Goal: Contribute content

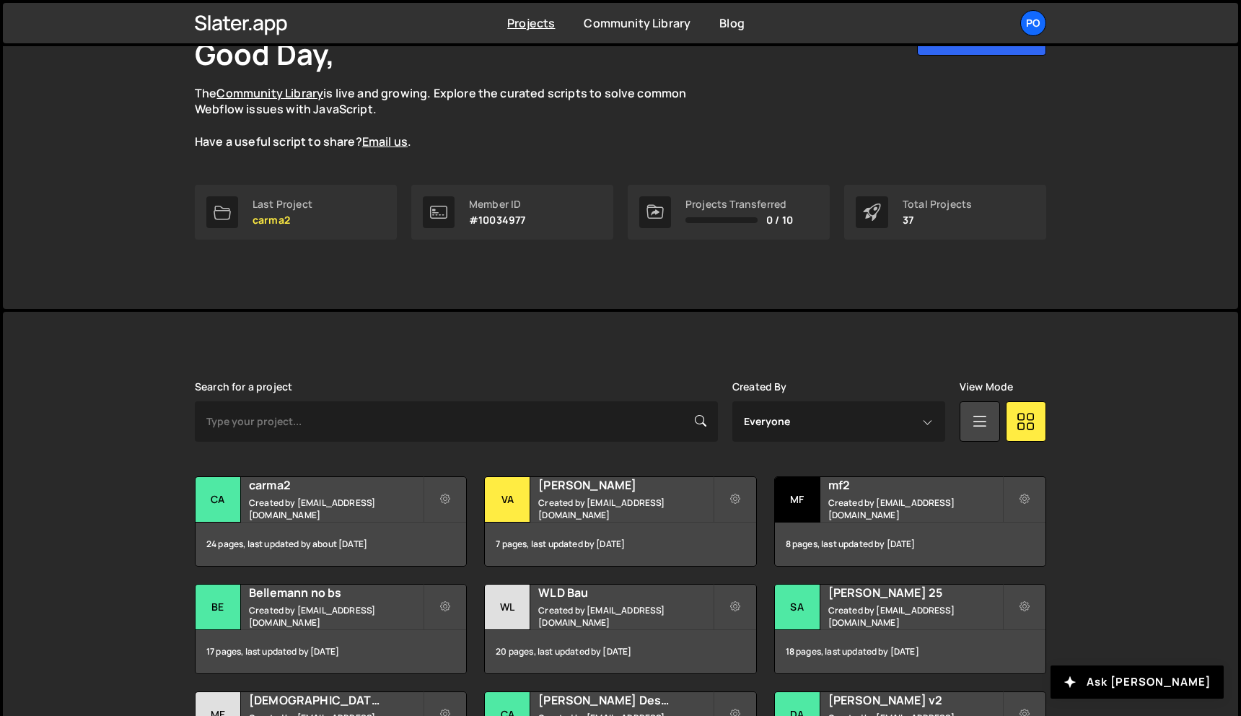
scroll to position [307, 0]
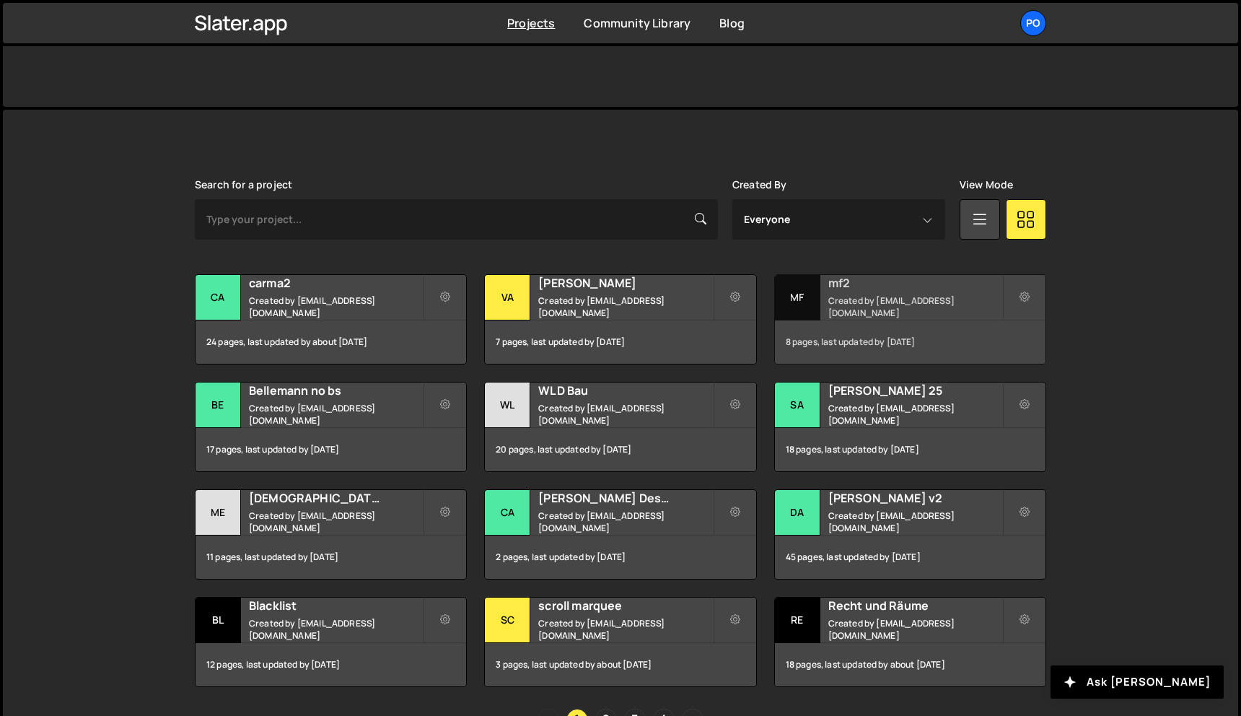
click at [891, 315] on div "mf2 Created by lb@lennartbellemann.com" at bounding box center [910, 297] width 271 height 45
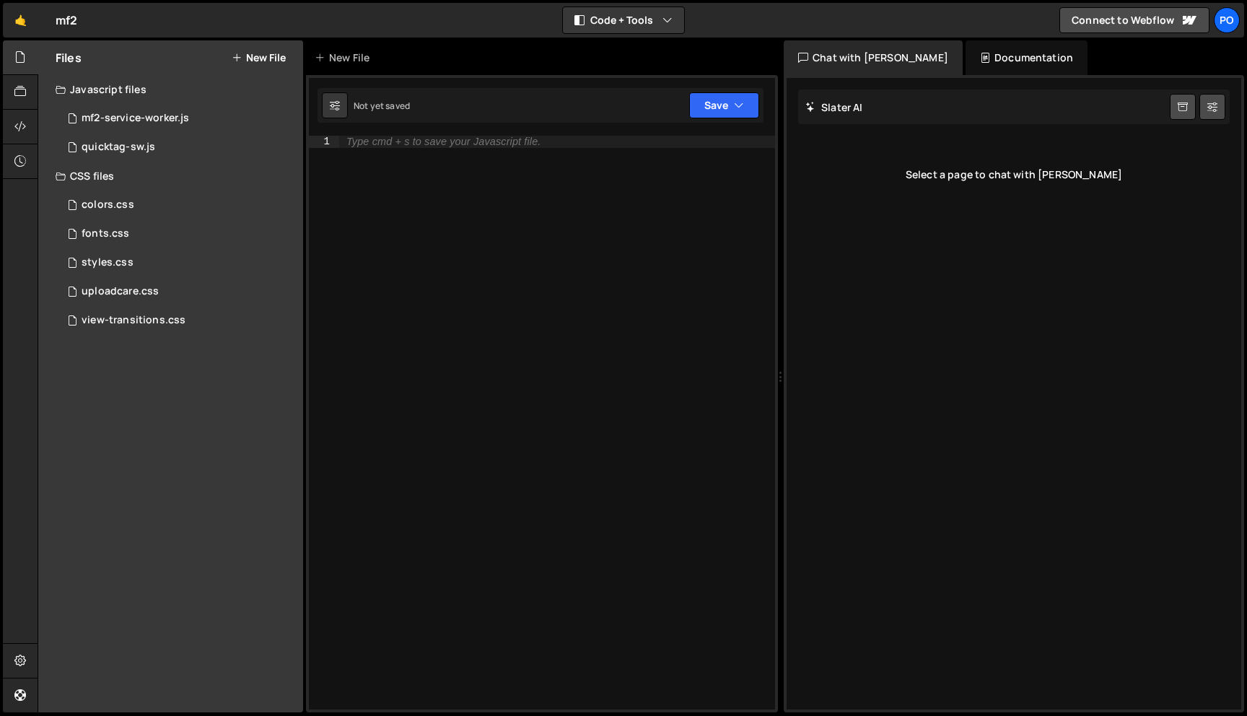
click at [269, 56] on button "New File" at bounding box center [259, 58] width 54 height 12
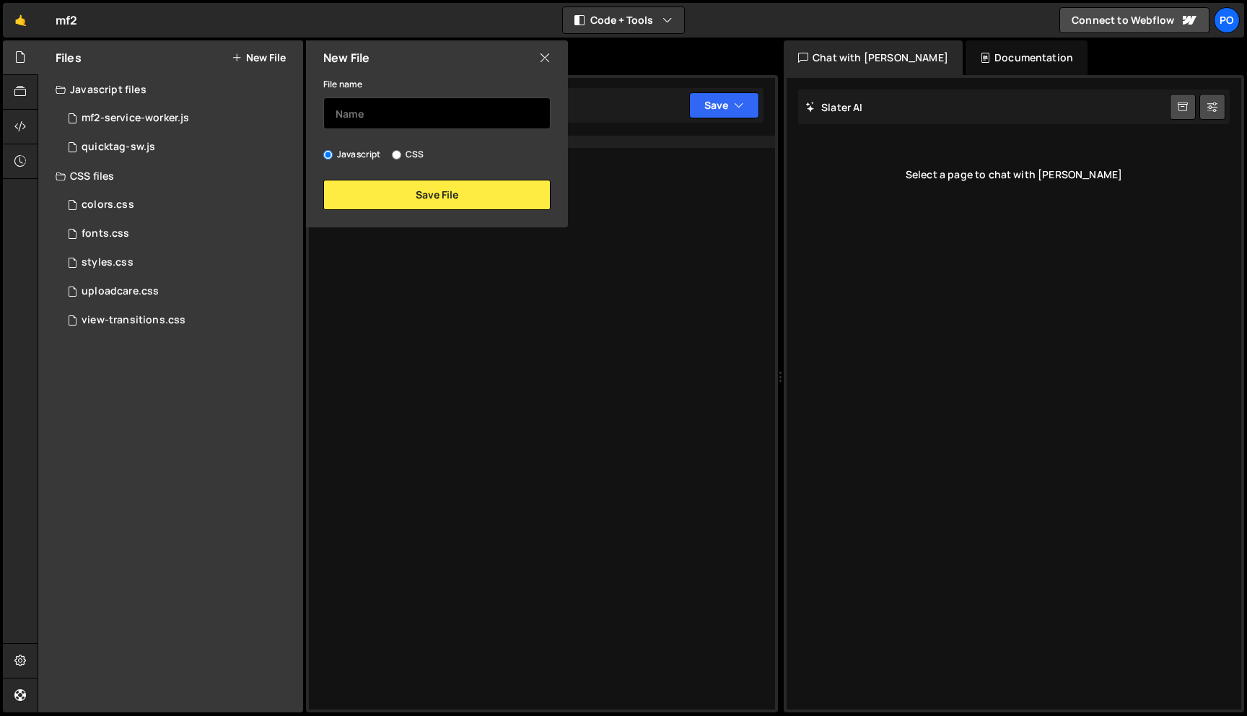
click at [366, 110] on input "text" at bounding box center [436, 113] width 227 height 32
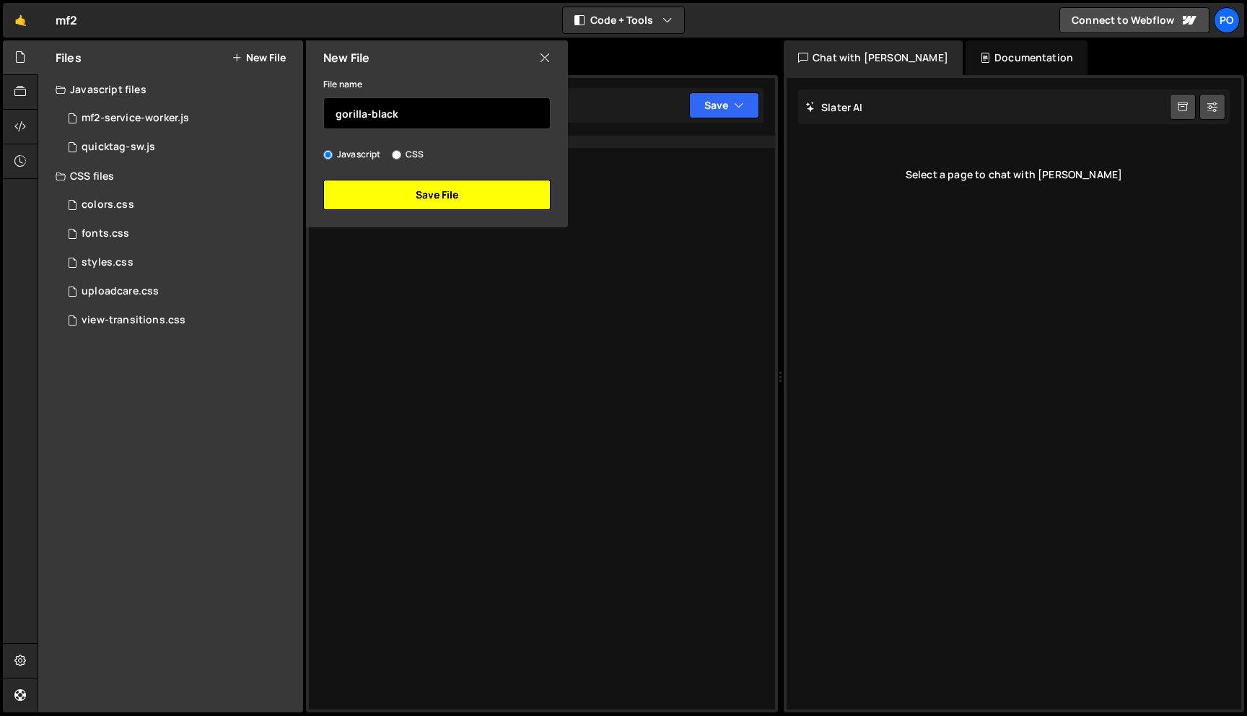
type input "gorilla-black"
click at [449, 205] on button "Save File" at bounding box center [436, 195] width 227 height 30
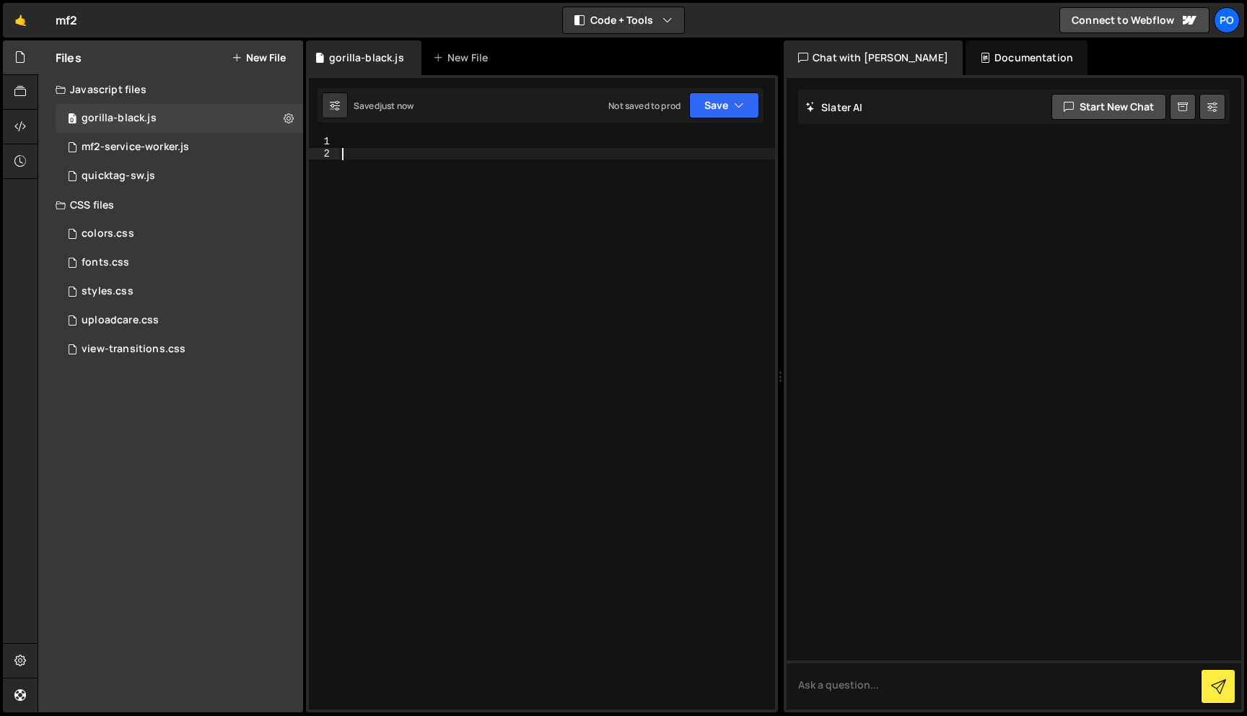
click at [509, 183] on div at bounding box center [557, 434] width 436 height 597
paste textarea "}"
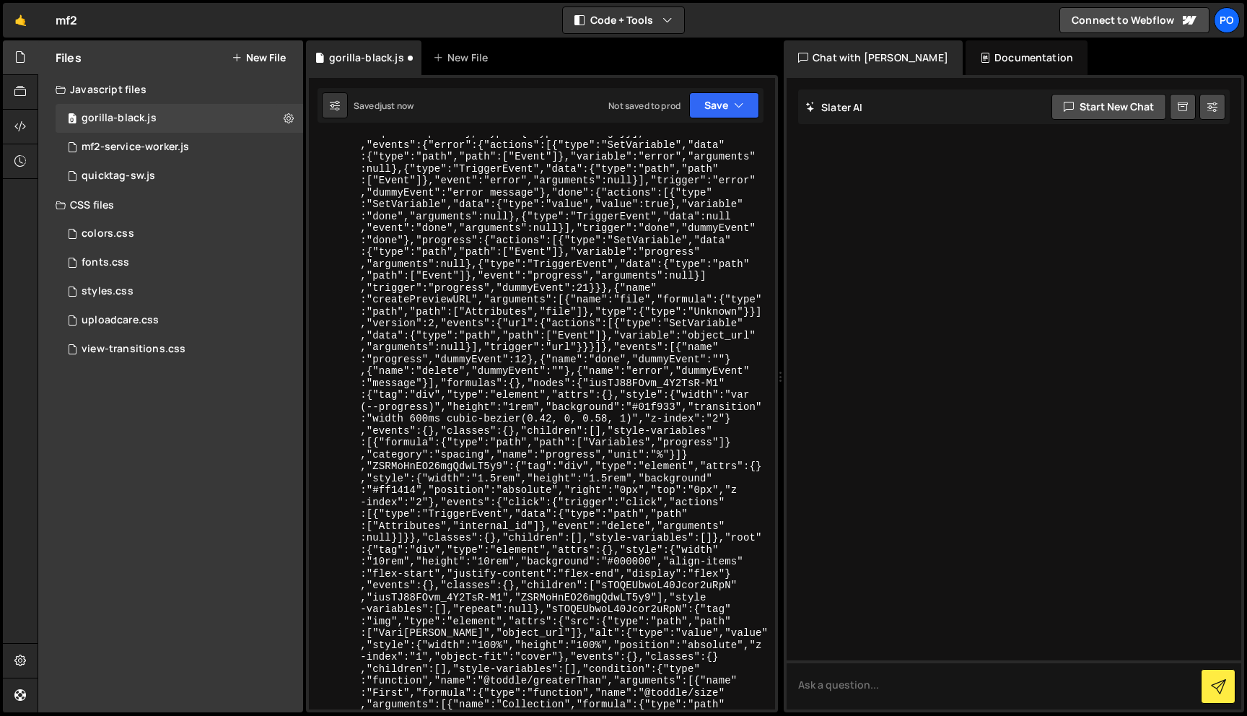
type textarea "}"
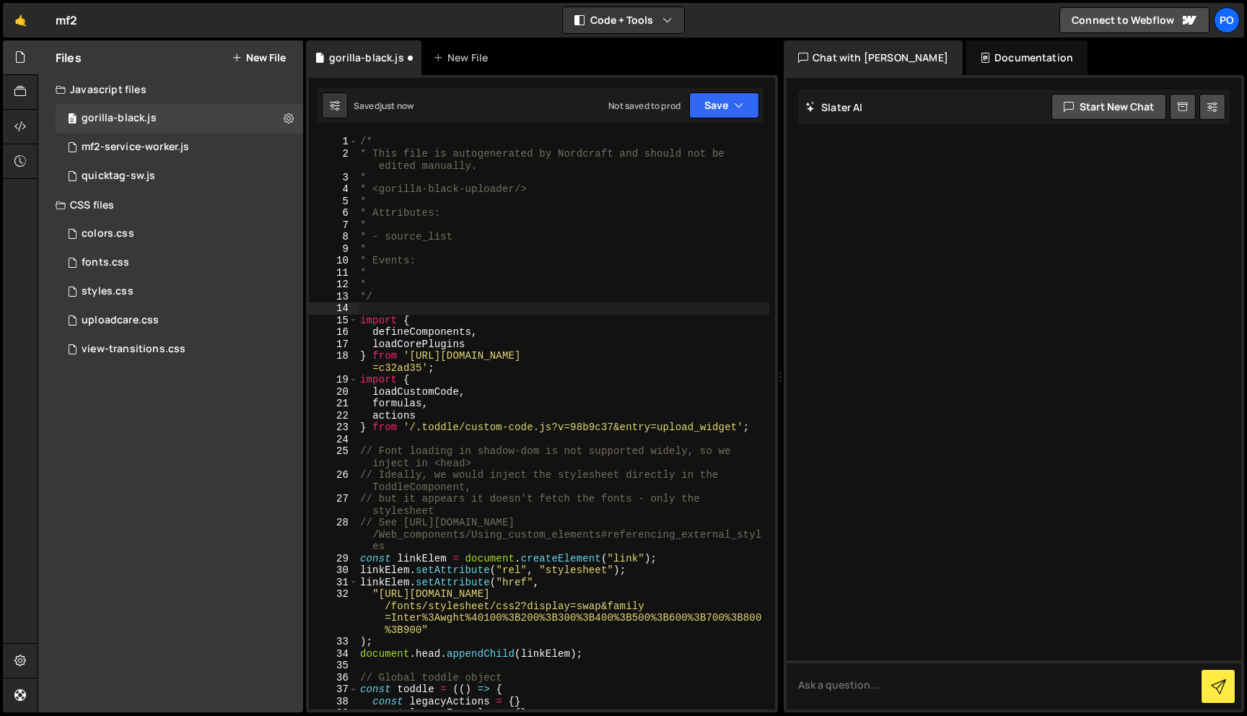
click at [574, 307] on div "/* * This file is autogenerated by [PERSON_NAME] and should not be edited manua…" at bounding box center [563, 434] width 412 height 597
click at [722, 120] on div "Saved just now Not saved to prod Upgrade to Edit Save Save to Staging S Saved j…" at bounding box center [540, 105] width 446 height 35
click at [284, 115] on icon at bounding box center [289, 118] width 10 height 14
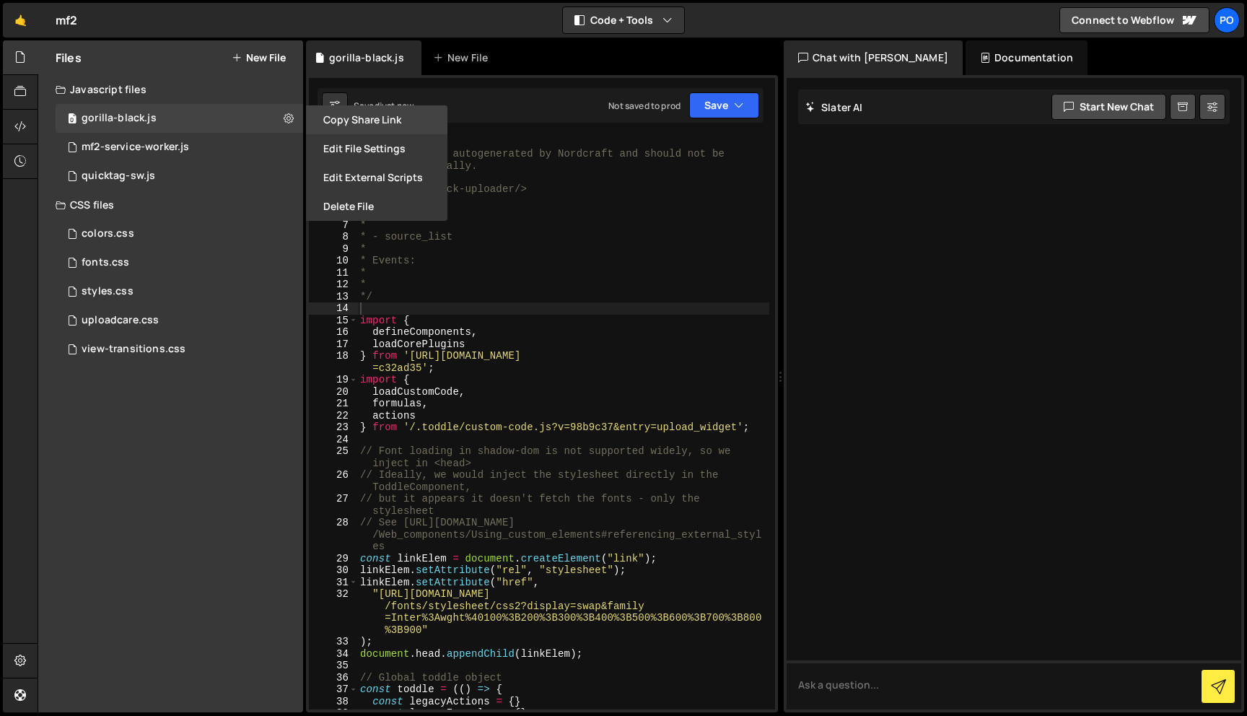
click at [375, 123] on button "Copy share link" at bounding box center [376, 119] width 141 height 29
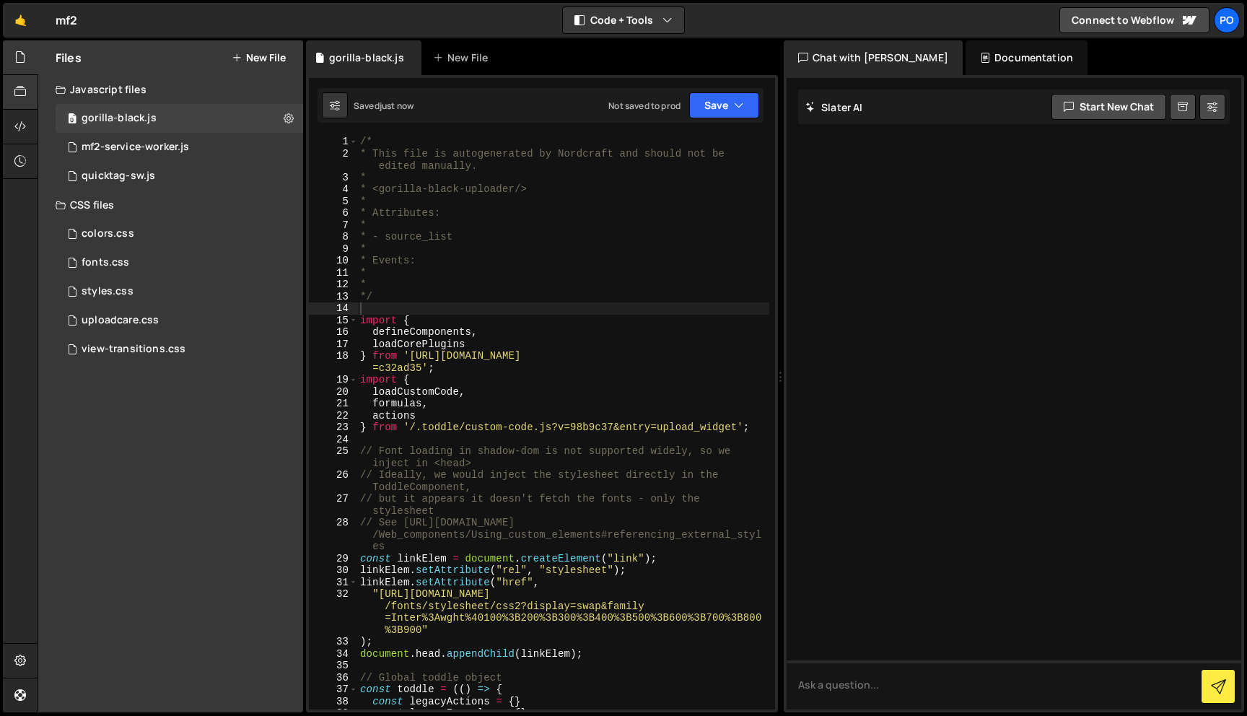
click at [24, 97] on icon at bounding box center [20, 92] width 12 height 16
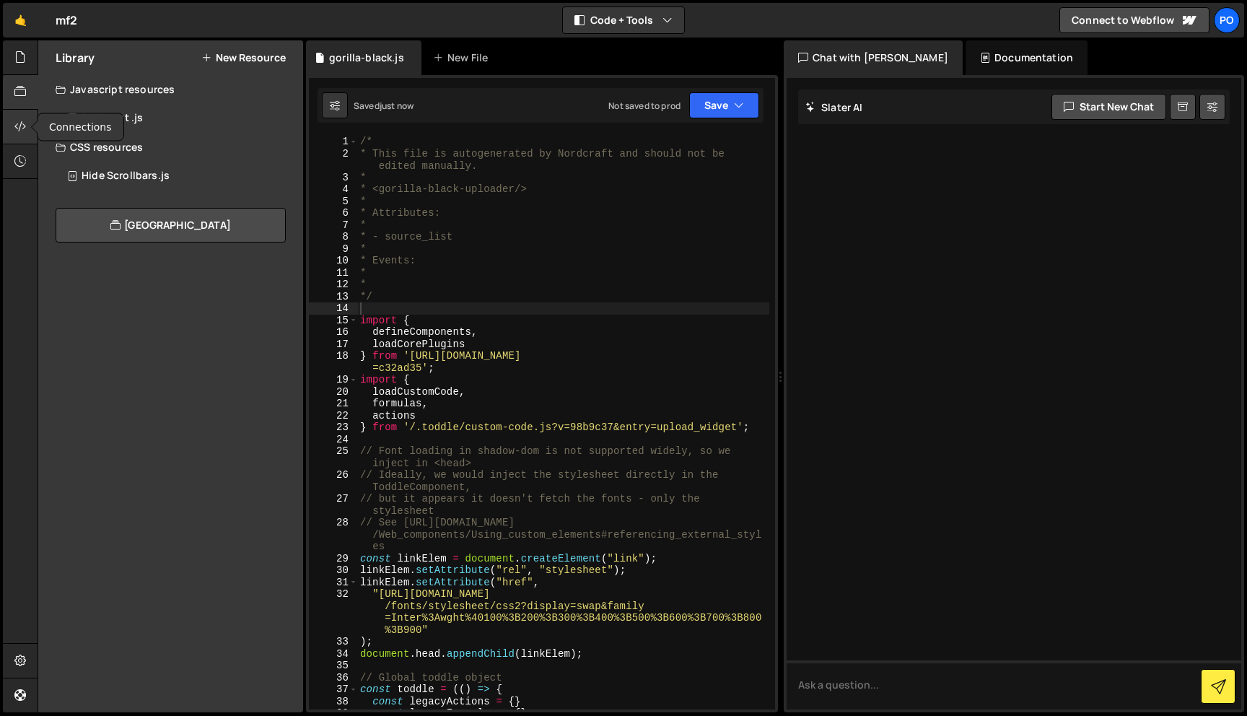
click at [26, 121] on div at bounding box center [20, 127] width 35 height 35
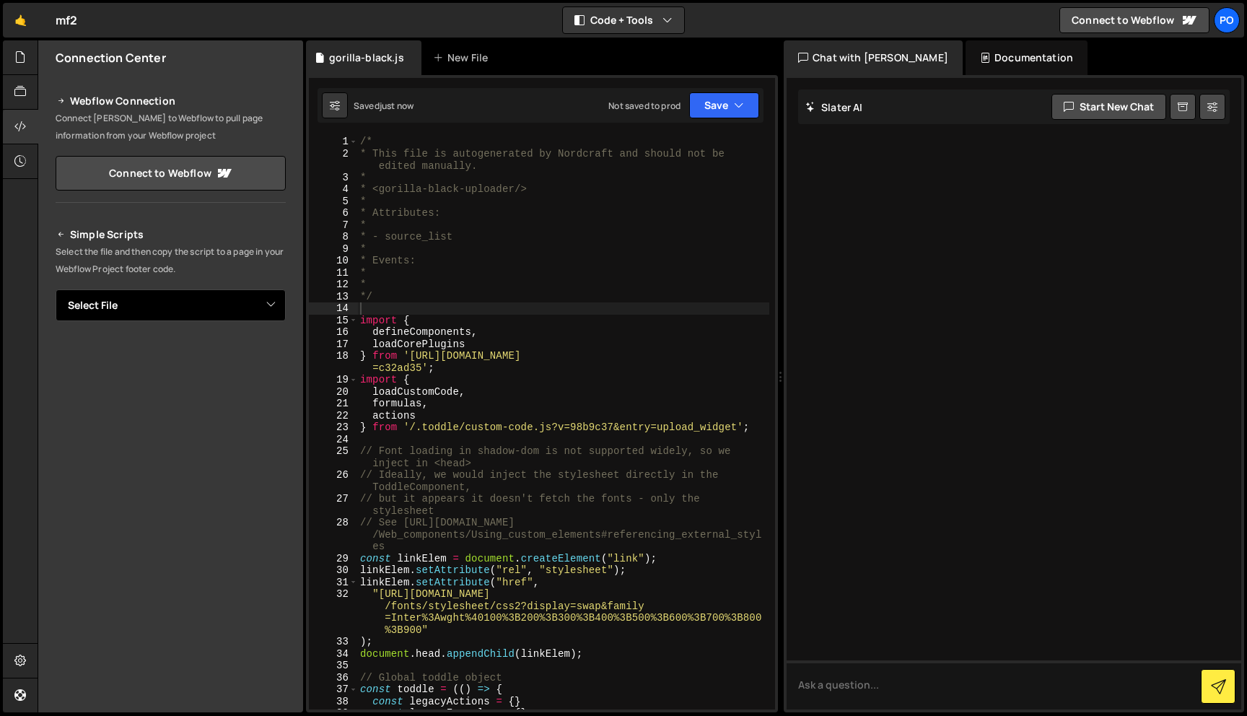
click at [247, 306] on select "Select File mf2-service-worker.js quicktag-sw.js colors.css fonts.css styles.cs…" at bounding box center [171, 305] width 230 height 32
select select "46073"
click at [56, 289] on select "Select File mf2-service-worker.js quicktag-sw.js colors.css fonts.css styles.cs…" at bounding box center [171, 305] width 230 height 32
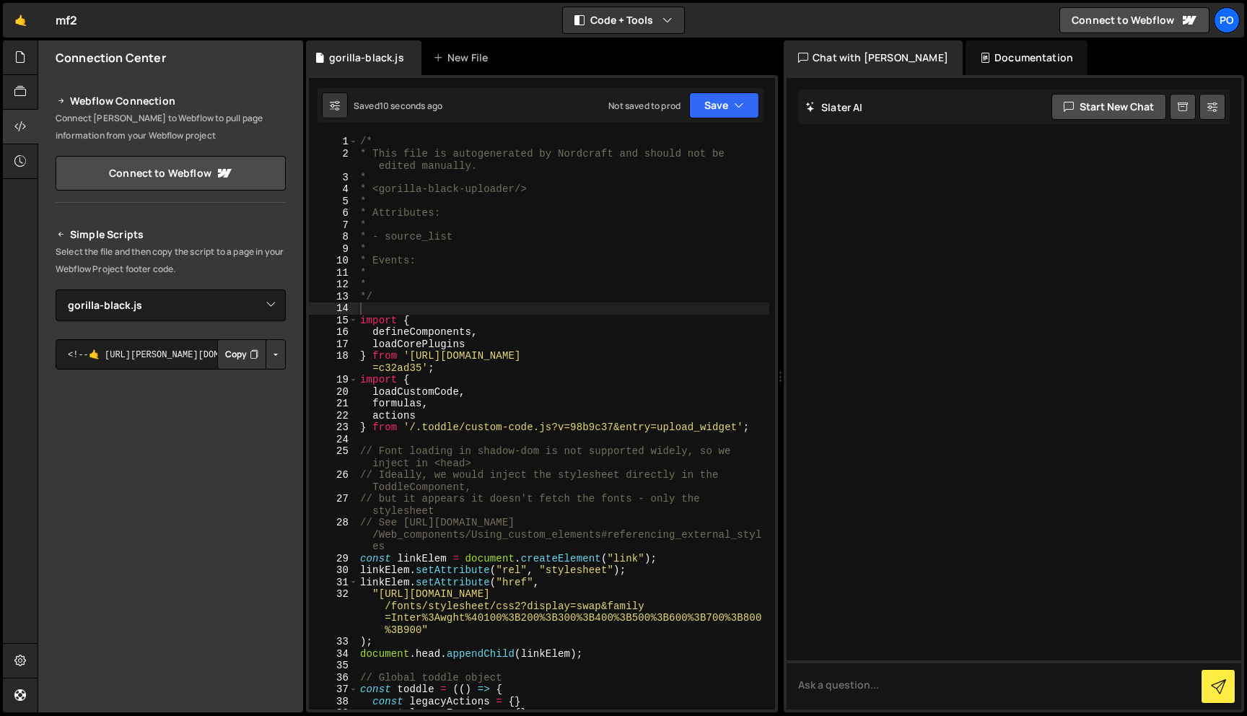
click at [237, 359] on button "Copy" at bounding box center [241, 354] width 49 height 30
click at [726, 109] on button "Save" at bounding box center [724, 105] width 70 height 26
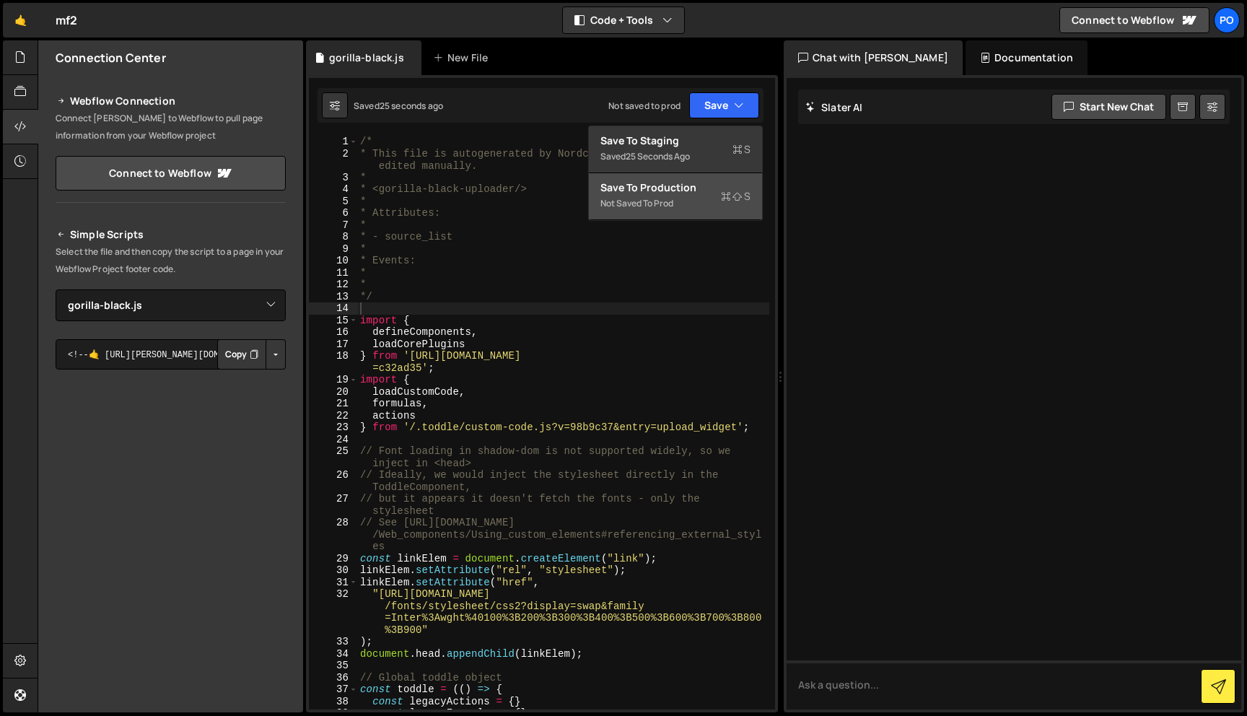
click at [698, 201] on div "Not saved to prod" at bounding box center [675, 203] width 150 height 17
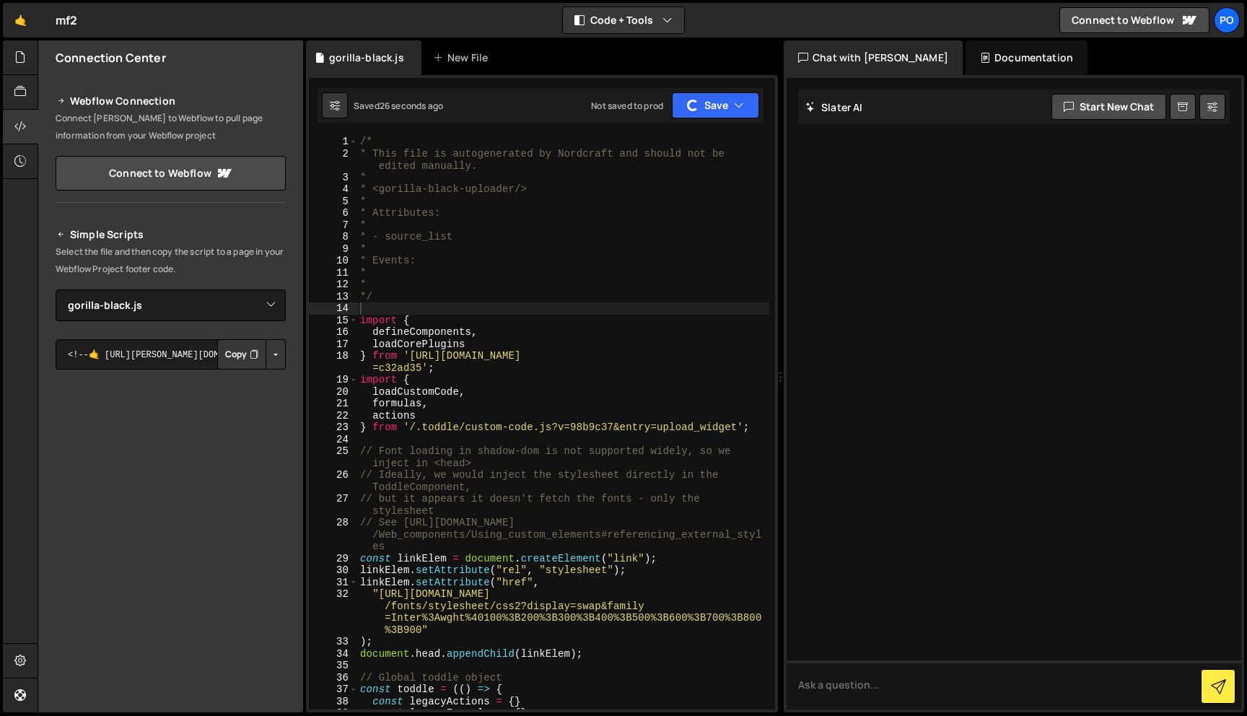
click at [271, 349] on button "Button group with nested dropdown" at bounding box center [275, 354] width 20 height 30
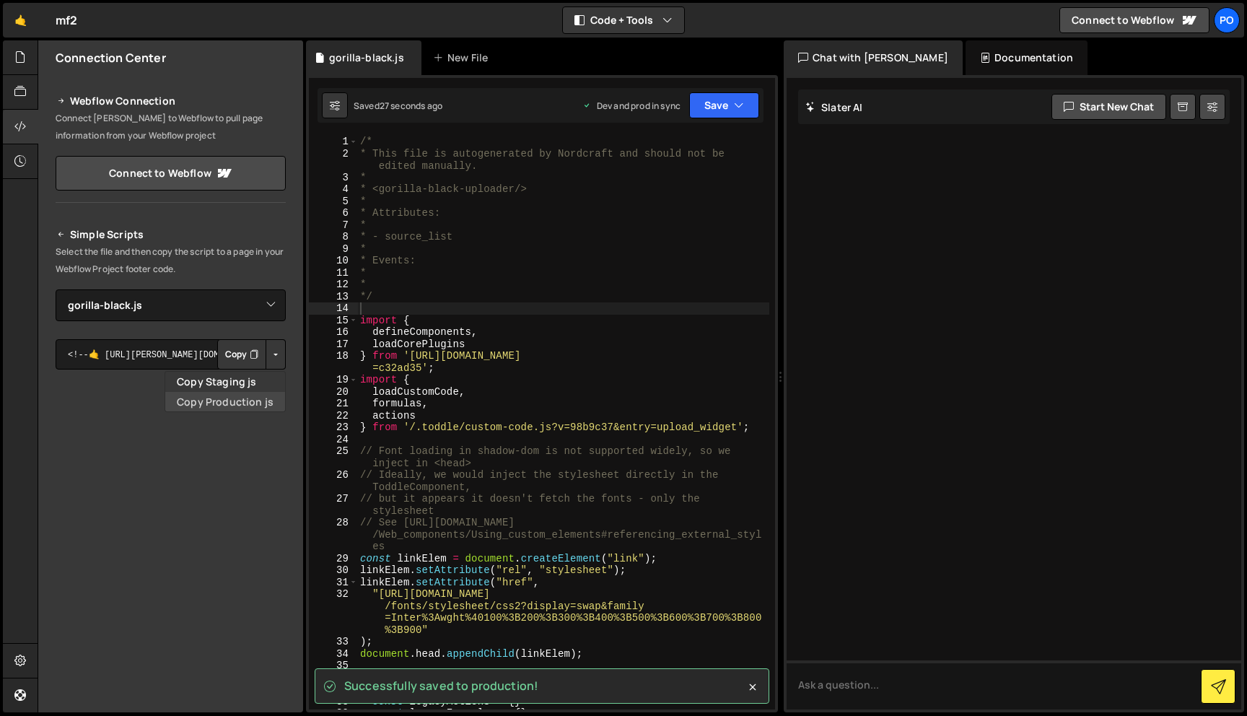
click at [257, 392] on link "Copy Production js" at bounding box center [225, 402] width 120 height 20
